Goal: Navigation & Orientation: Find specific page/section

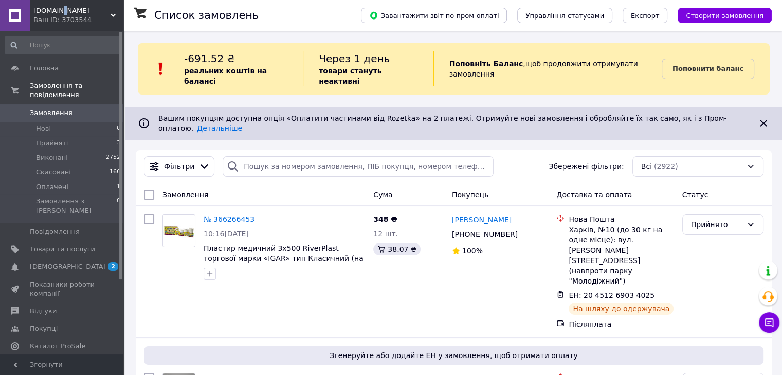
click at [59, 12] on span "[DOMAIN_NAME]" at bounding box center [71, 10] width 77 height 9
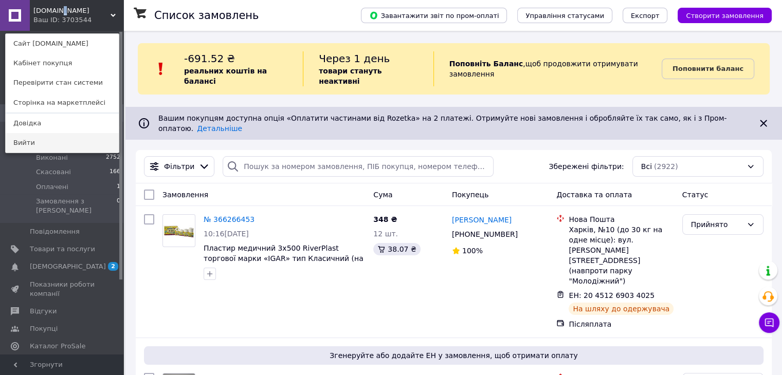
click at [24, 148] on link "Вийти" at bounding box center [62, 143] width 113 height 20
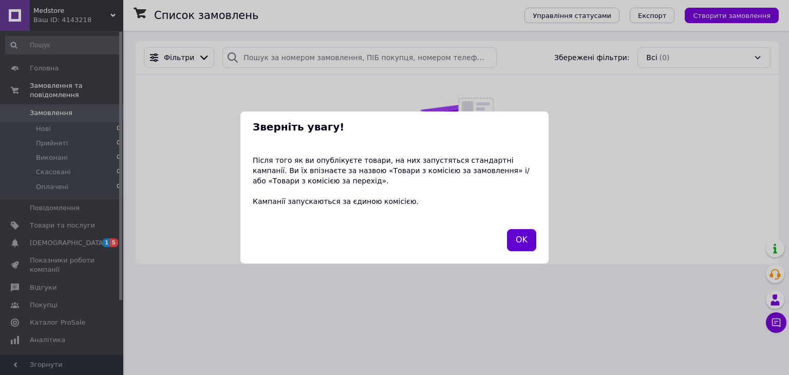
click at [516, 239] on button "OK" at bounding box center [521, 240] width 29 height 22
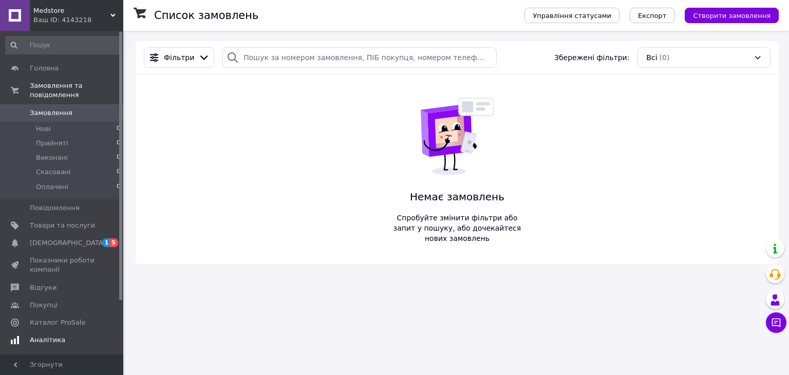
click at [50, 238] on span "[DEMOGRAPHIC_DATA]" at bounding box center [68, 242] width 76 height 9
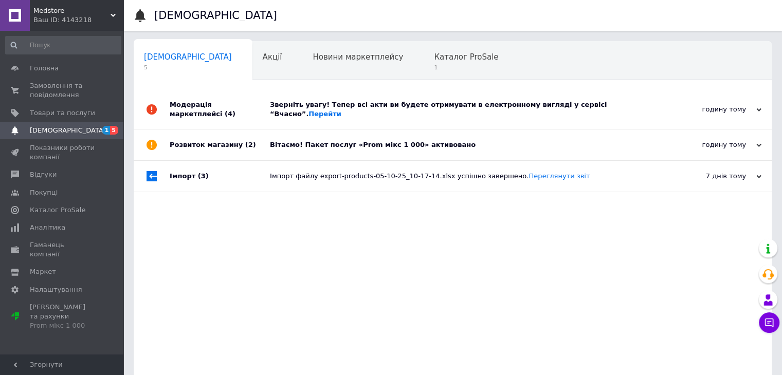
click at [483, 105] on div "Зверніть увагу! Тепер всі акти ви будете отримувати в електронному вигляді у се…" at bounding box center [464, 109] width 389 height 19
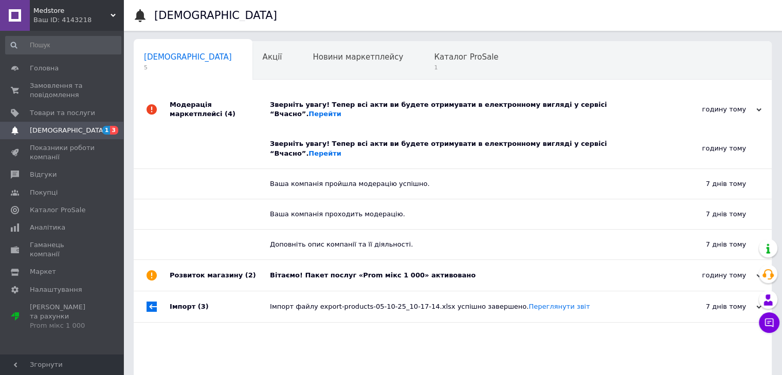
click at [42, 11] on span "Medstore" at bounding box center [71, 10] width 77 height 9
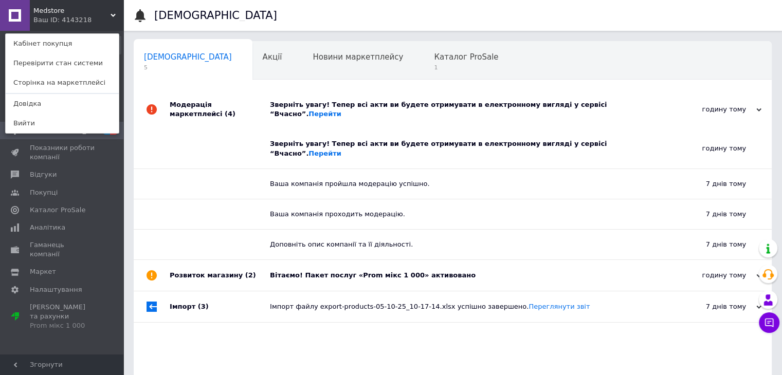
click at [52, 82] on link "Сторінка на маркетплейсі" at bounding box center [62, 83] width 113 height 20
